Goal: Information Seeking & Learning: Learn about a topic

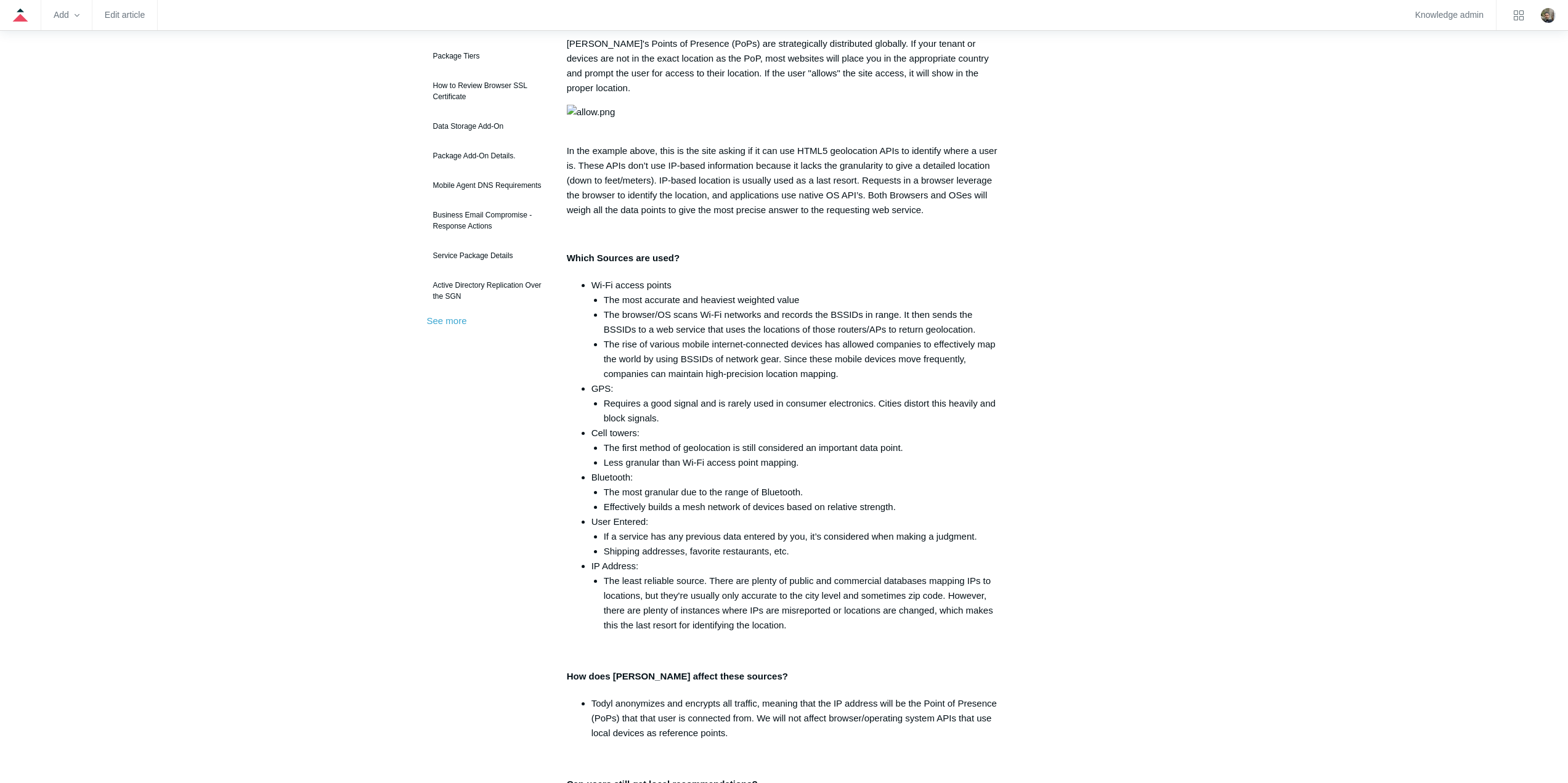
scroll to position [123, 0]
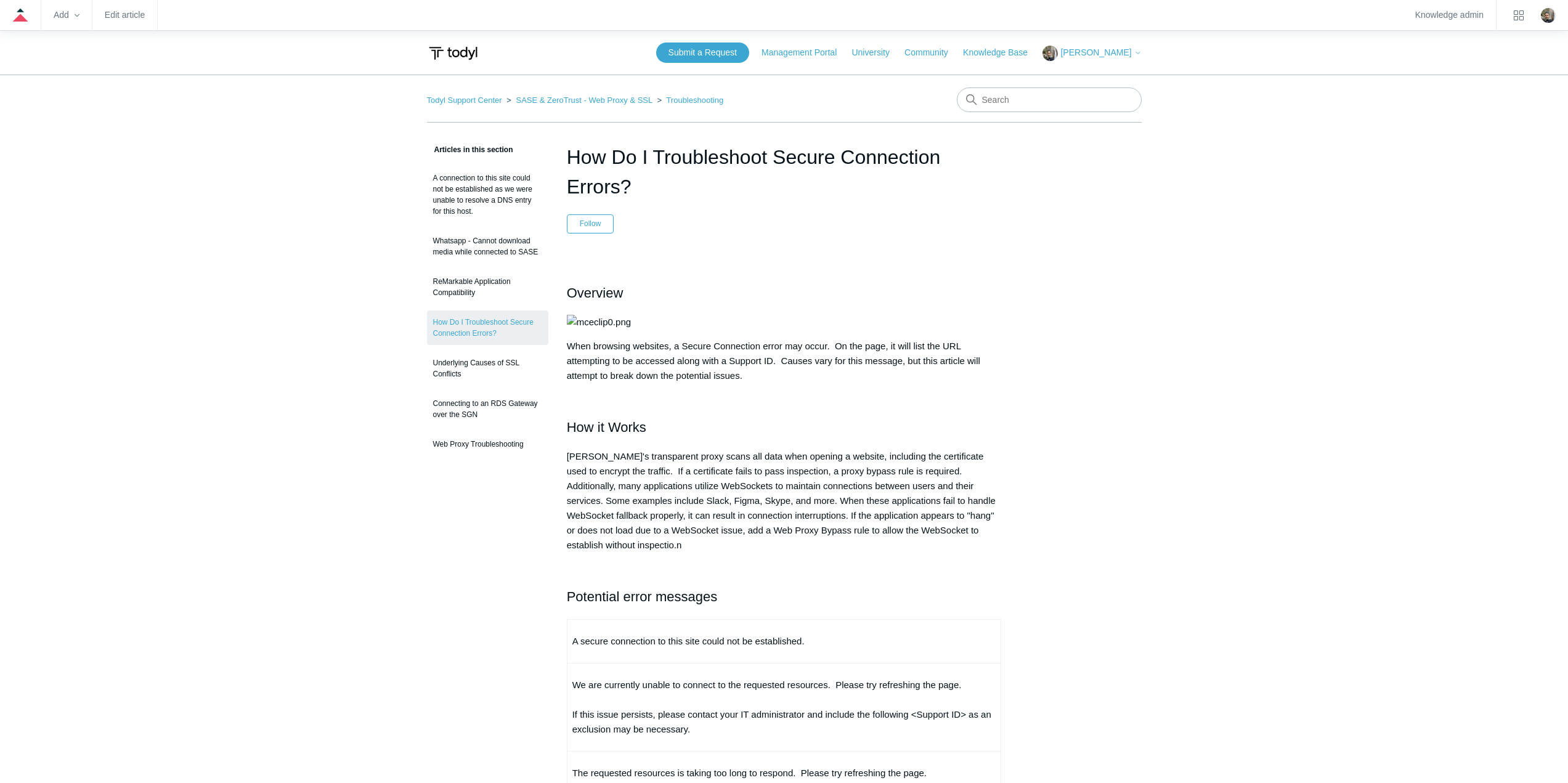
drag, startPoint x: 565, startPoint y: 154, endPoint x: 807, endPoint y: 180, distance: 243.4
copy h1 "How Do I Troubleshoot Secure Connection Errors?"
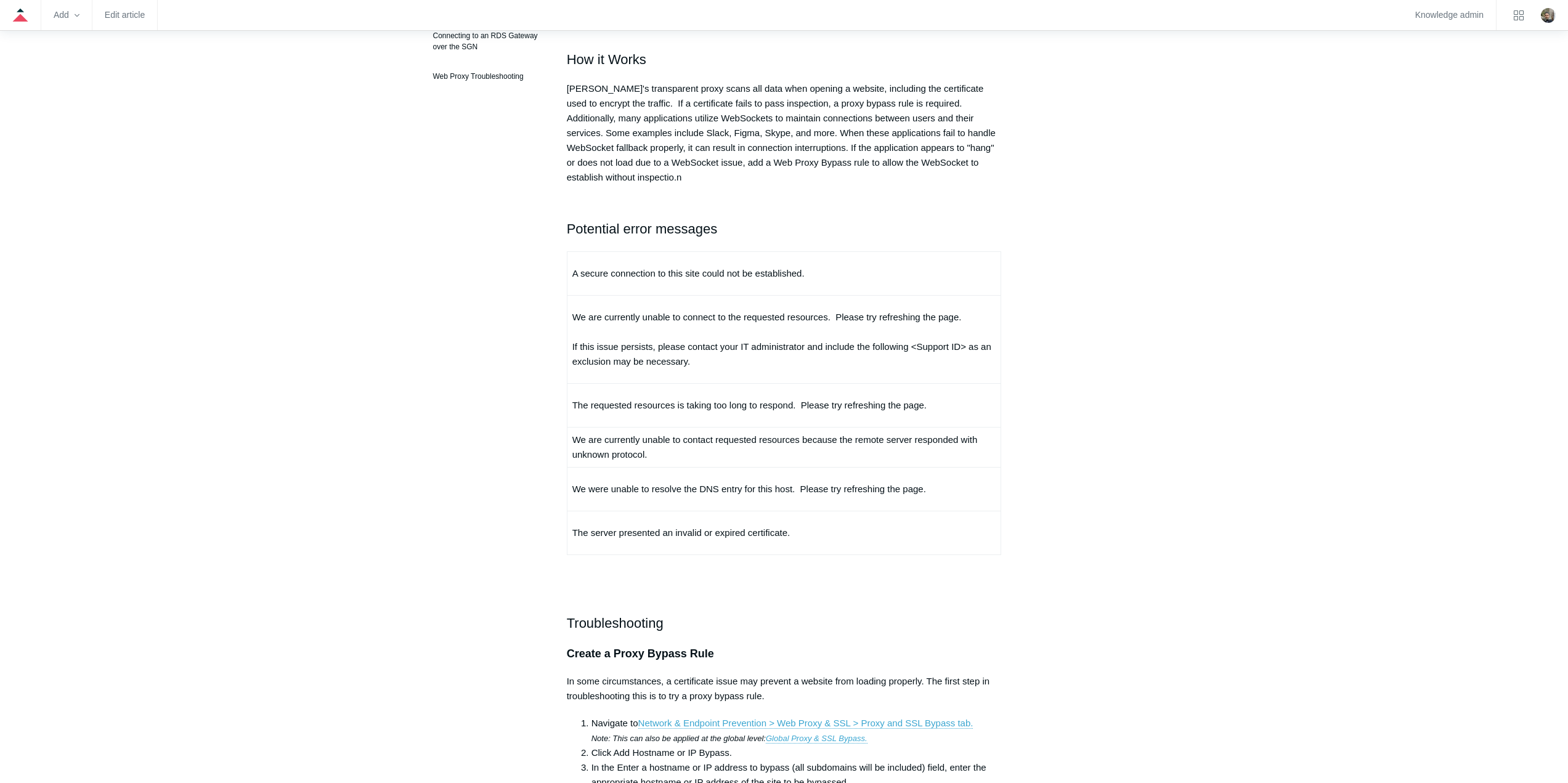
scroll to position [308, 0]
